Goal: Task Accomplishment & Management: Manage account settings

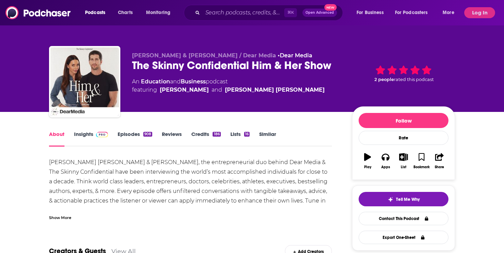
click at [99, 138] on link "Insights" at bounding box center [91, 139] width 34 height 16
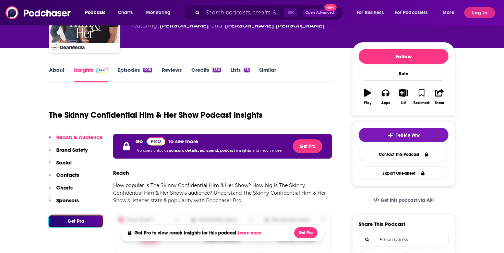
scroll to position [77, 0]
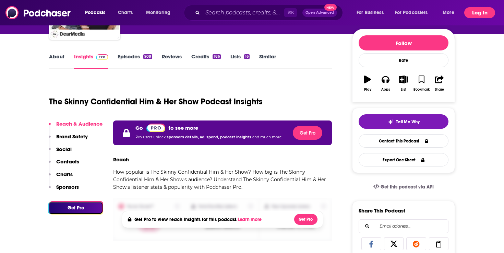
click at [483, 9] on button "Log In" at bounding box center [479, 12] width 31 height 11
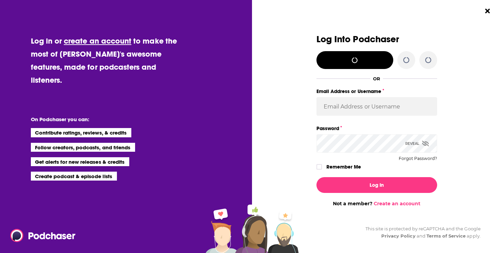
scroll to position [0, 0]
type input "AutumnKatie"
click at [318, 169] on label "Dialog" at bounding box center [318, 166] width 5 height 5
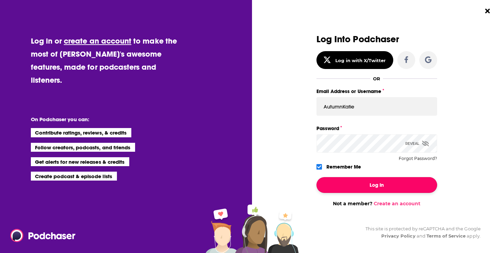
click at [336, 183] on button "Log In" at bounding box center [376, 185] width 121 height 16
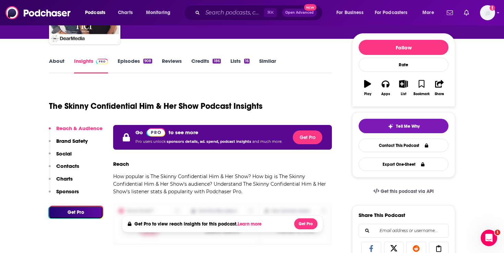
scroll to position [44, 0]
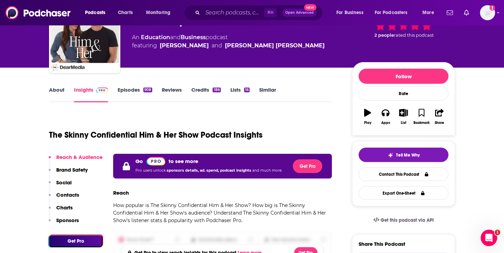
click at [141, 88] on link "Episodes 908" at bounding box center [135, 94] width 35 height 16
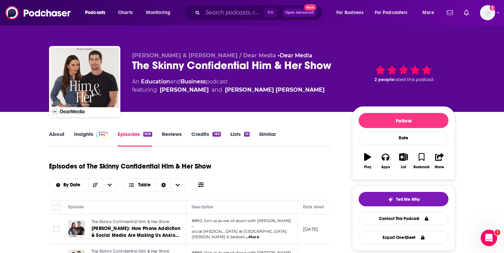
click at [90, 134] on link "Insights" at bounding box center [91, 139] width 34 height 16
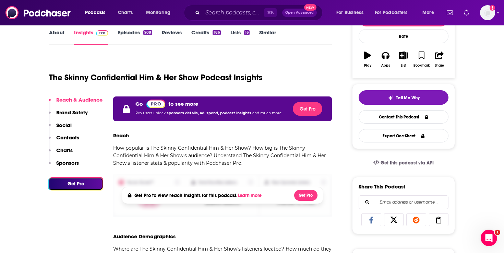
scroll to position [109, 0]
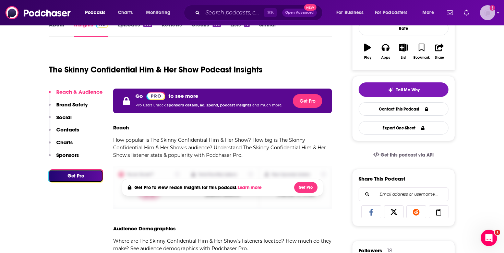
click at [491, 11] on img "Logged in as AutumnKatie" at bounding box center [487, 12] width 15 height 15
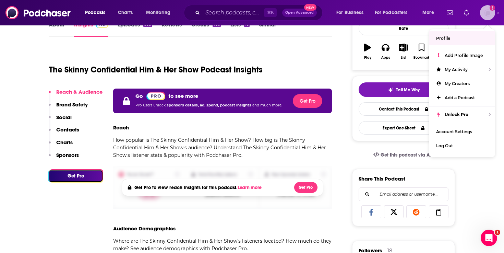
click at [457, 36] on link "Profile" at bounding box center [462, 38] width 66 height 14
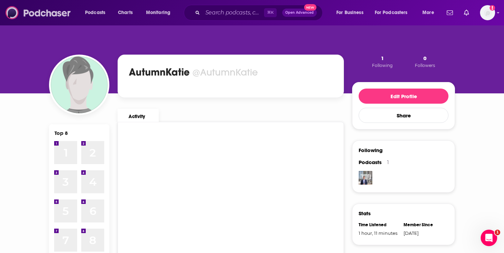
click at [45, 18] on img at bounding box center [38, 12] width 66 height 13
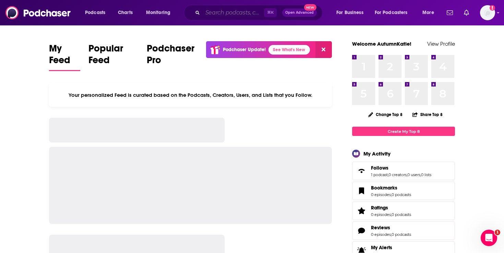
click at [225, 11] on input "Search podcasts, credits, & more..." at bounding box center [233, 12] width 61 height 11
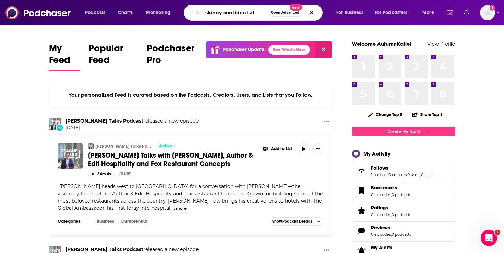
type input "skinny confidential"
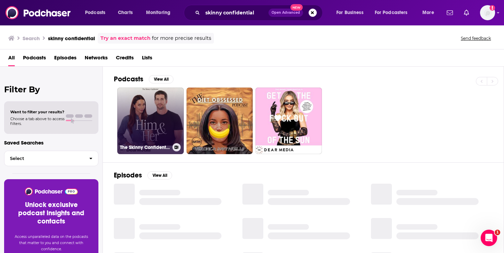
click at [159, 107] on link "The Skinny Confidential Him & Her Show" at bounding box center [150, 120] width 66 height 66
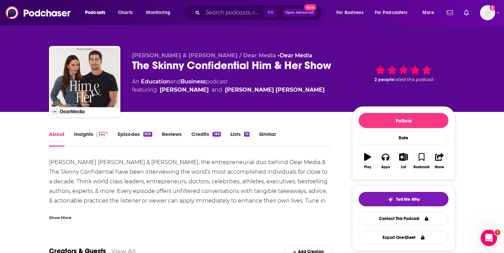
click at [103, 134] on img at bounding box center [102, 134] width 12 height 5
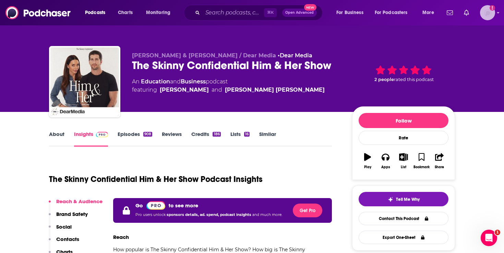
click at [491, 13] on img "Logged in as AutumnKatie" at bounding box center [487, 12] width 15 height 15
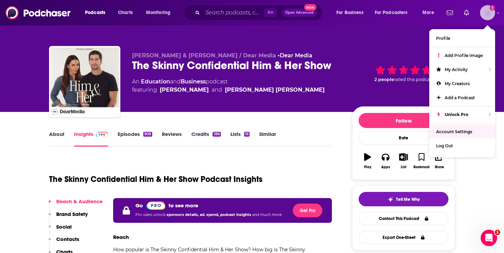
click at [443, 136] on link "Account Settings" at bounding box center [462, 131] width 66 height 14
